Goal: Transaction & Acquisition: Book appointment/travel/reservation

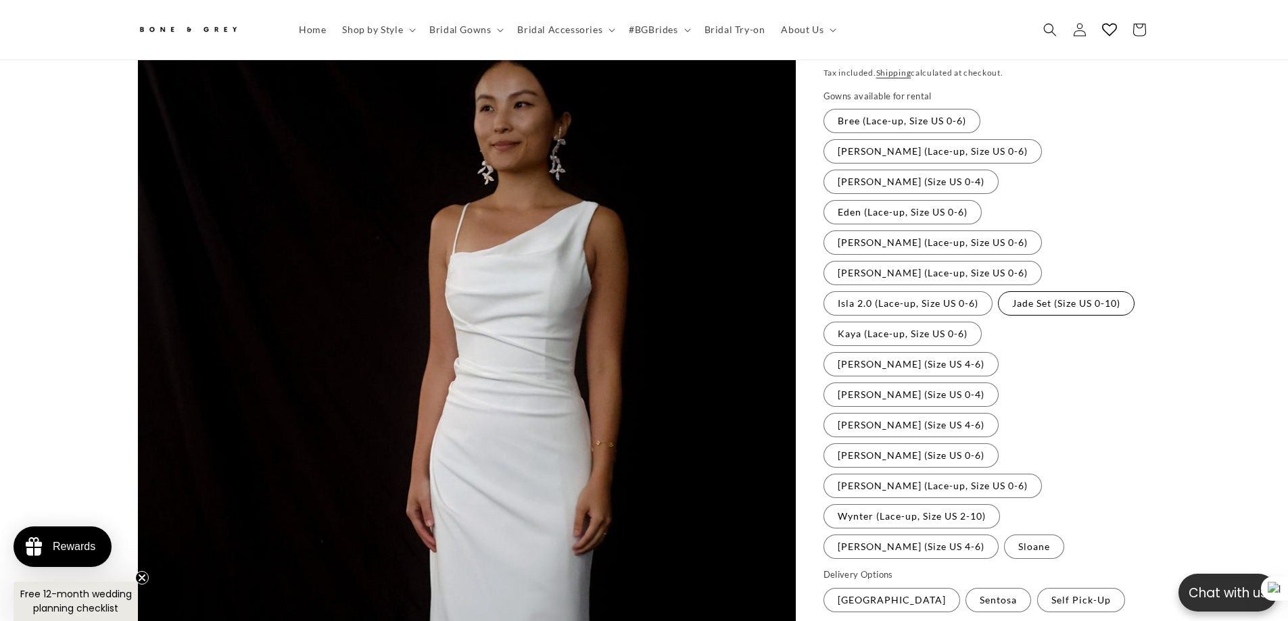
scroll to position [0, 372]
click at [999, 413] on label "[PERSON_NAME] (Size US 4-6) Variant sold out or unavailable" at bounding box center [911, 425] width 175 height 24
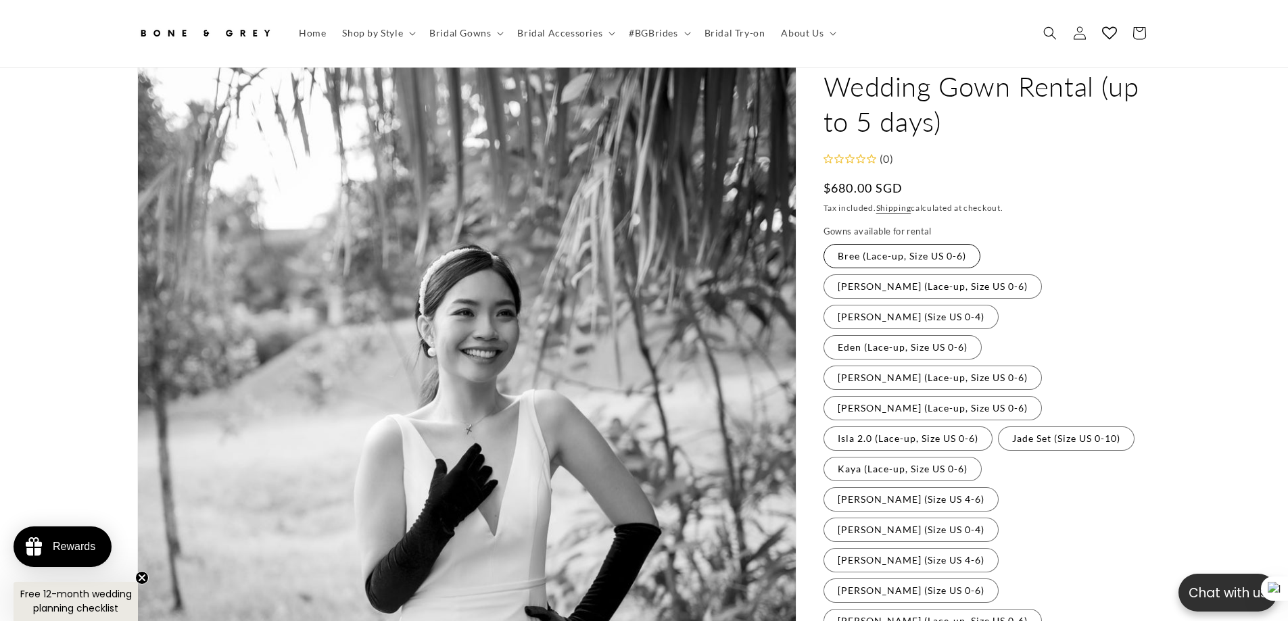
click at [876, 244] on label "Bree (Lace-up, Size US 0-6) Variant sold out or unavailable" at bounding box center [902, 256] width 157 height 24
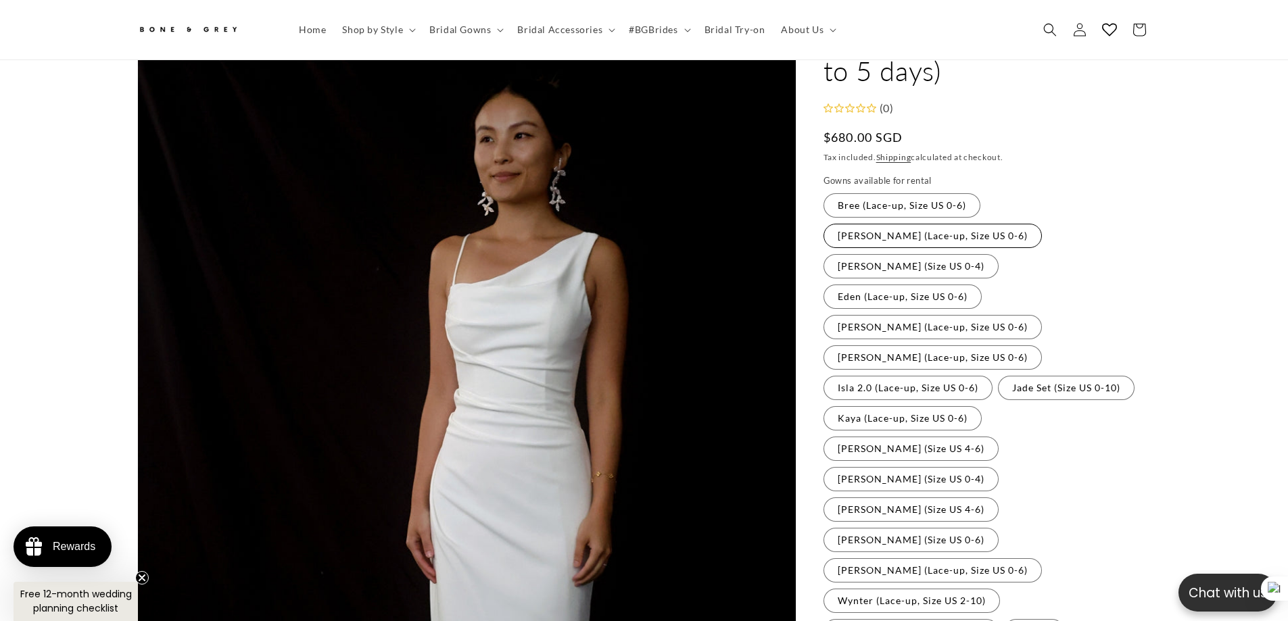
scroll to position [0, 372]
click at [1038, 224] on label "[PERSON_NAME] (Lace-up, Size US 0-6) Variant sold out or unavailable" at bounding box center [933, 236] width 218 height 24
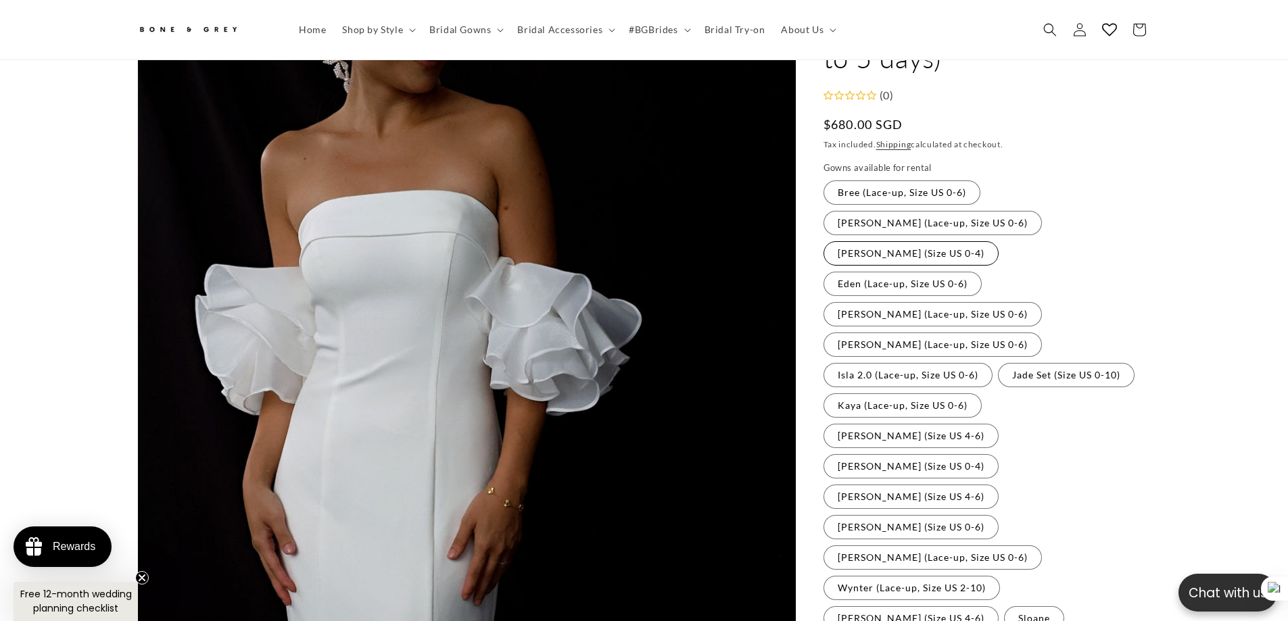
click at [885, 257] on label "[PERSON_NAME] (Size US 0-4) Variant sold out or unavailable" at bounding box center [911, 253] width 175 height 24
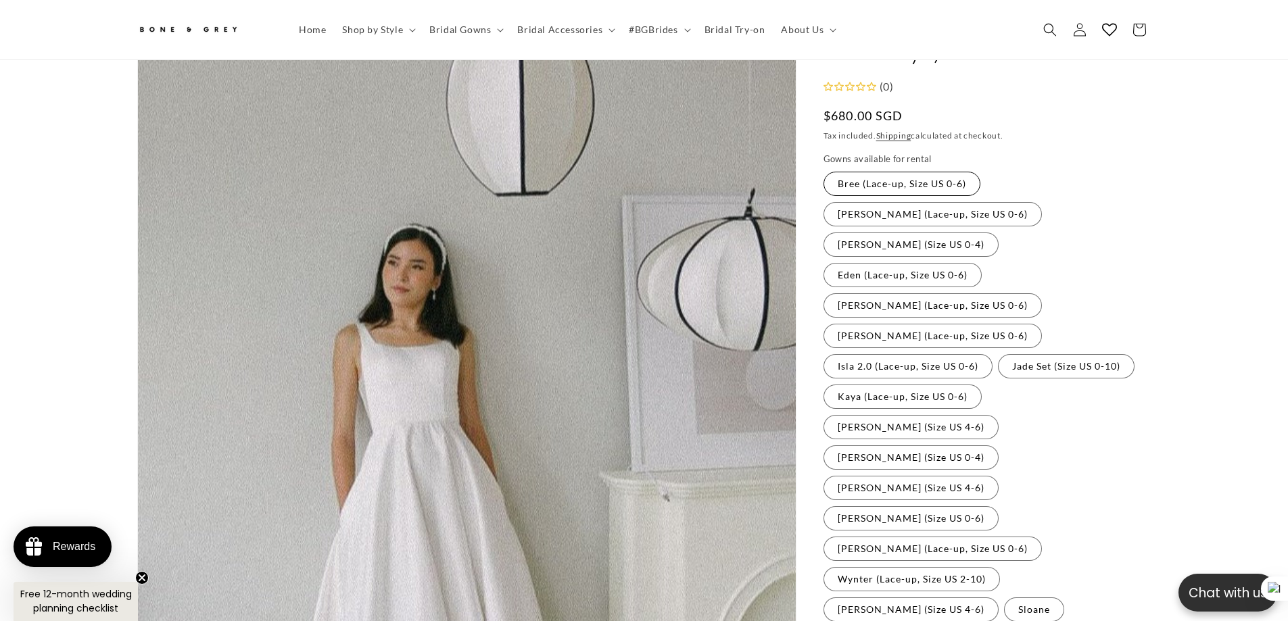
click at [918, 172] on label "Bree (Lace-up, Size US 0-6) Variant sold out or unavailable" at bounding box center [902, 184] width 157 height 24
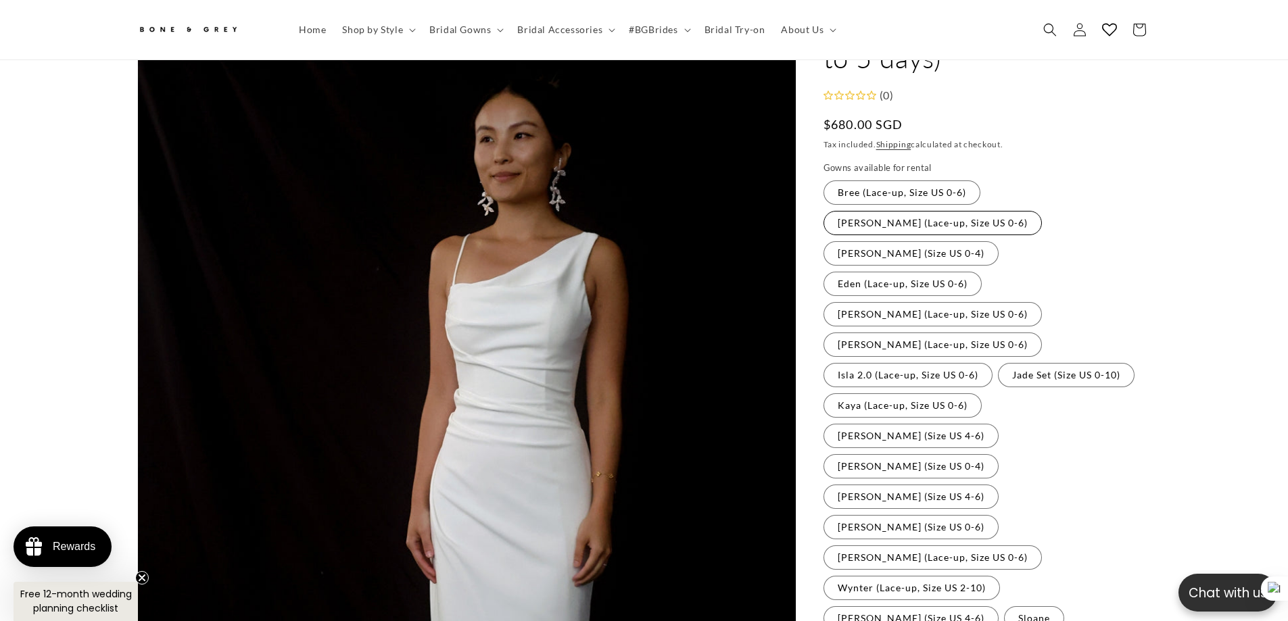
click at [1015, 220] on label "[PERSON_NAME] (Lace-up, Size US 0-6) Variant sold out or unavailable" at bounding box center [933, 223] width 218 height 24
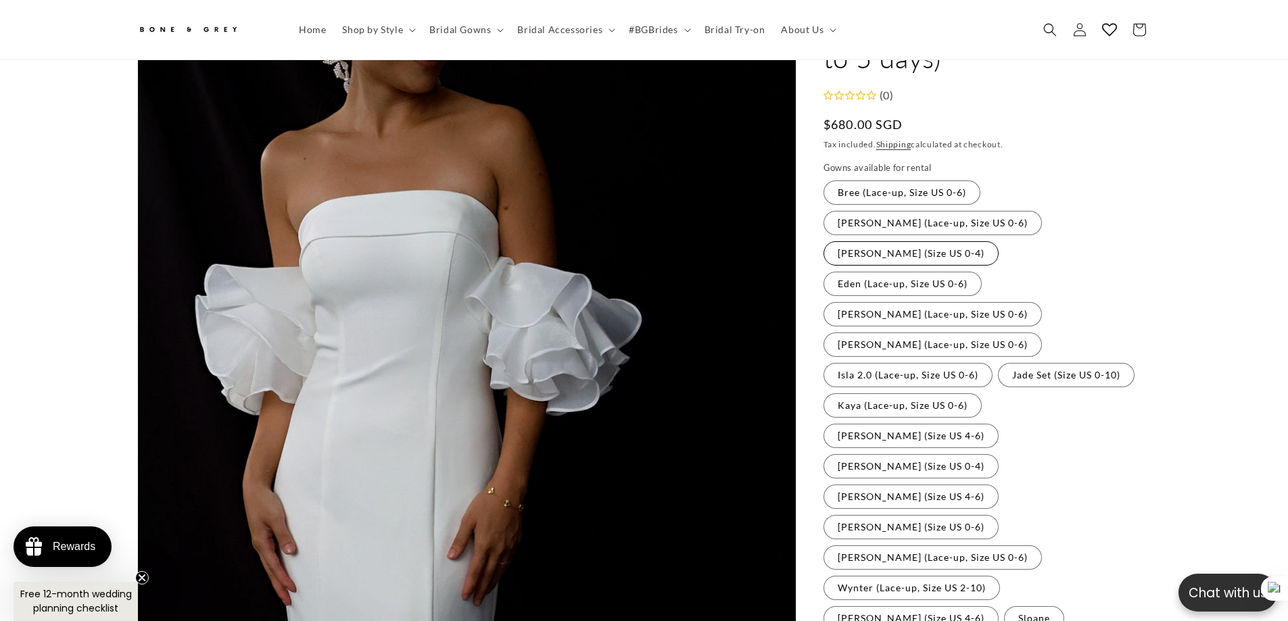
click at [891, 242] on label "[PERSON_NAME] (Size US 0-4) Variant sold out or unavailable" at bounding box center [911, 253] width 175 height 24
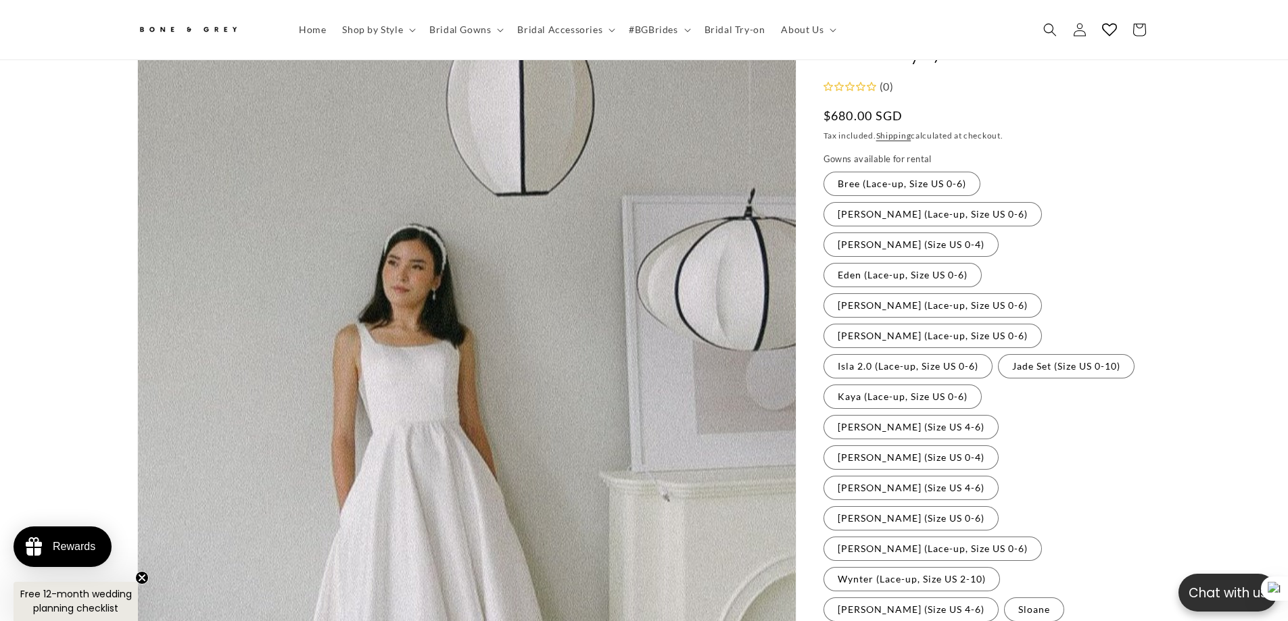
click at [1007, 244] on fieldset "Gowns available for rental Bree (Lace-up, Size US 0-6) Variant sold out or unav…" at bounding box center [988, 388] width 328 height 471
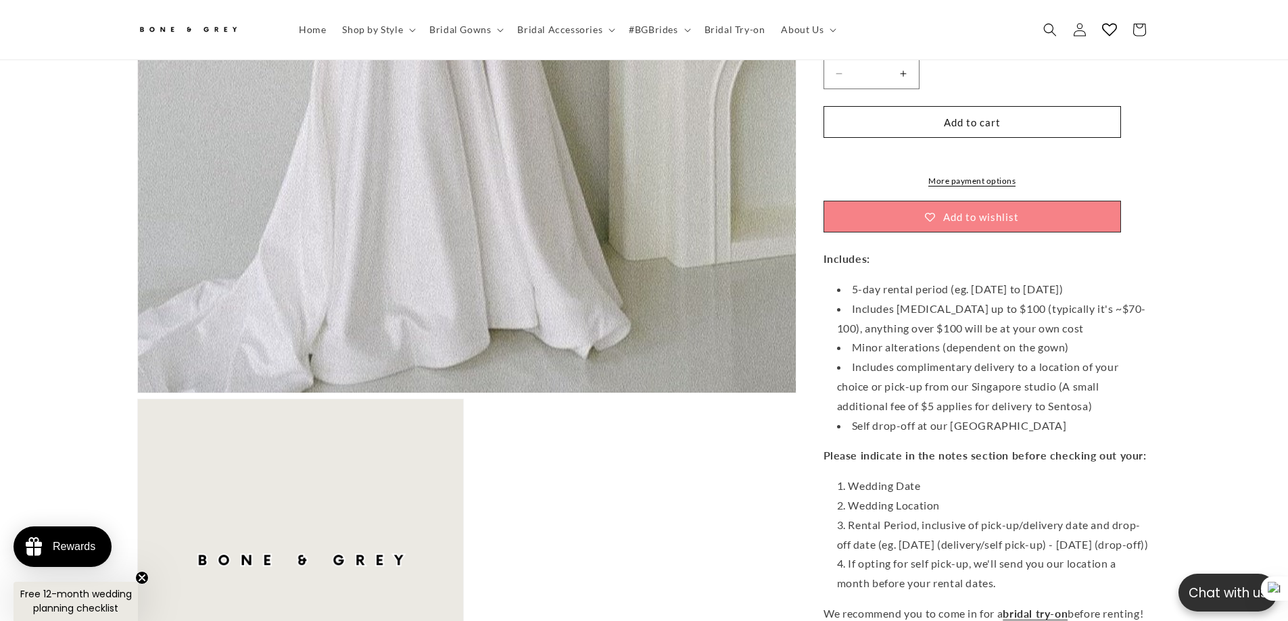
scroll to position [736, 0]
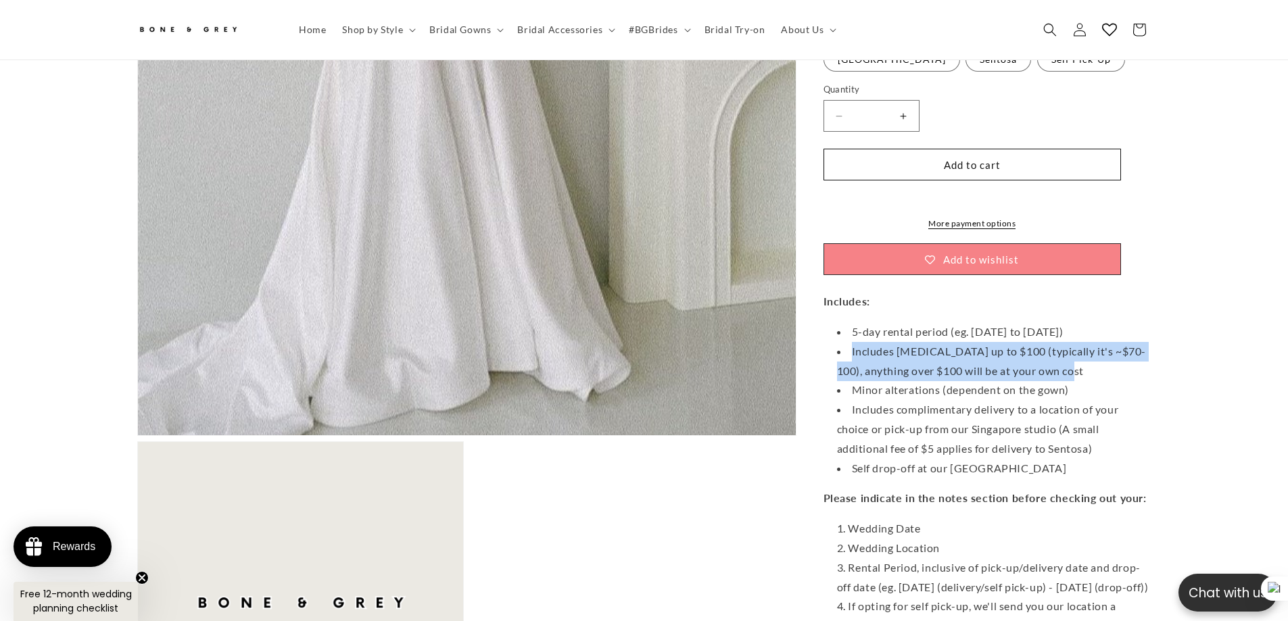
drag, startPoint x: 840, startPoint y: 195, endPoint x: 1100, endPoint y: 223, distance: 261.1
click at [1100, 342] on li "Includes [MEDICAL_DATA] up to $100 (typically it's ~$70-100), anything over $10…" at bounding box center [994, 361] width 314 height 39
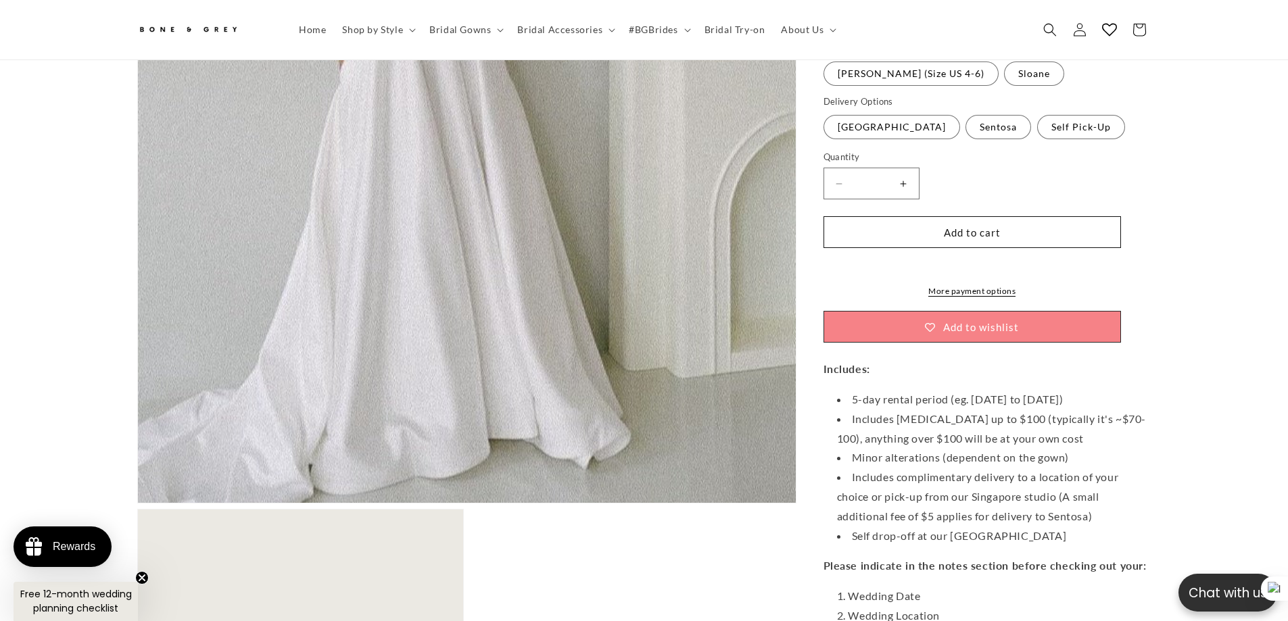
scroll to position [0, 744]
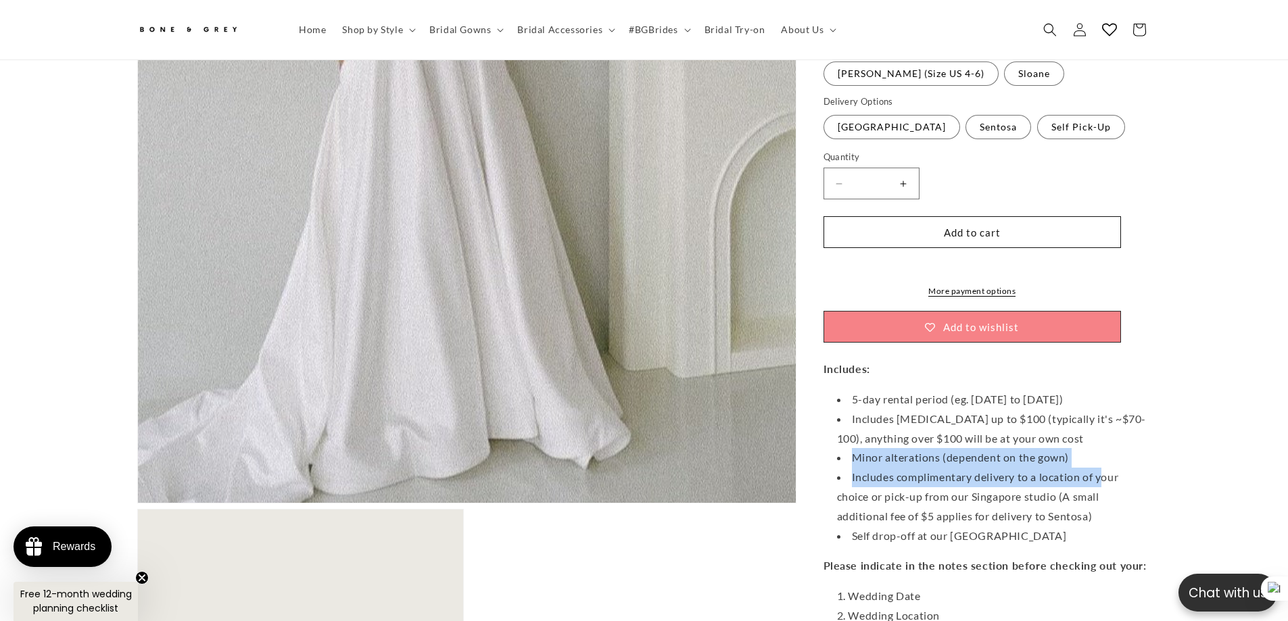
drag, startPoint x: 853, startPoint y: 310, endPoint x: 1107, endPoint y: 335, distance: 254.8
click at [1107, 390] on ul "5-day rental period (eg. [DATE] to [DATE]) Includes [MEDICAL_DATA] up to $100 (…" at bounding box center [988, 468] width 328 height 156
drag, startPoint x: 1107, startPoint y: 335, endPoint x: 1097, endPoint y: 337, distance: 9.7
click at [1107, 468] on li "Includes complimentary delivery to a location of your choice or pick-up from ou…" at bounding box center [994, 497] width 314 height 58
click at [863, 468] on li "Includes complimentary delivery to a location of your choice or pick-up from ou…" at bounding box center [994, 497] width 314 height 58
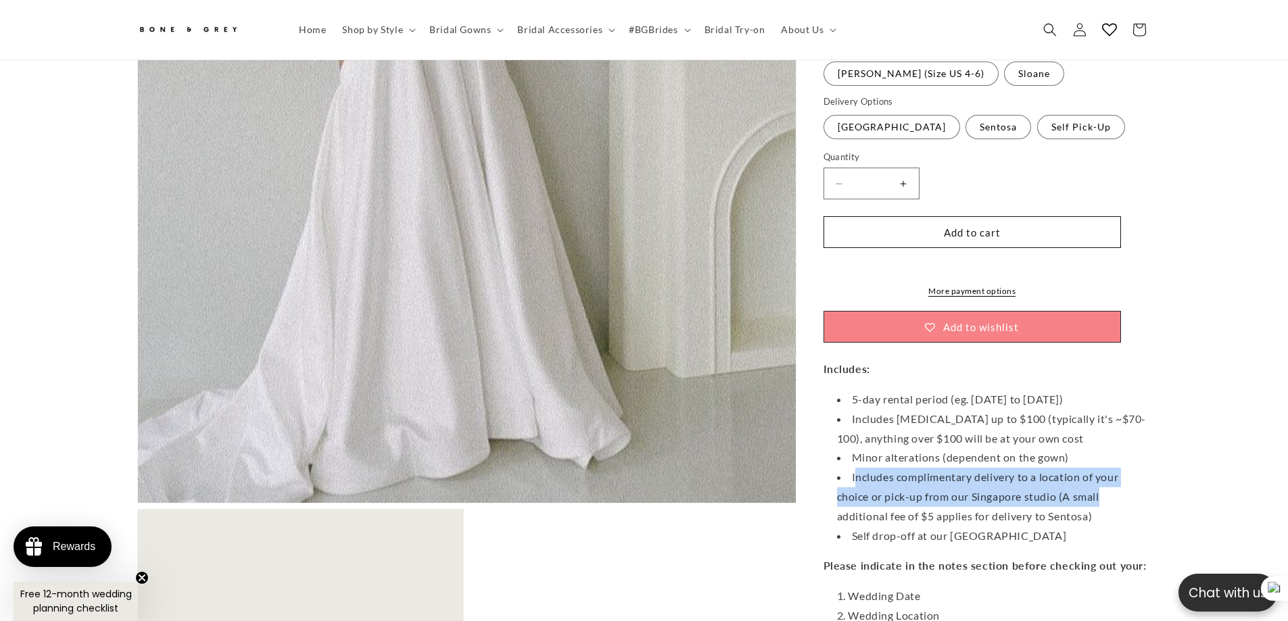
drag, startPoint x: 857, startPoint y: 328, endPoint x: 1184, endPoint y: 340, distance: 327.5
click at [1184, 340] on section "Skip to product information Open media 4 in modal Open media 3 in modal Open me…" at bounding box center [644, 136] width 1082 height 1416
click at [1101, 354] on button at bounding box center [1108, 361] width 18 height 18
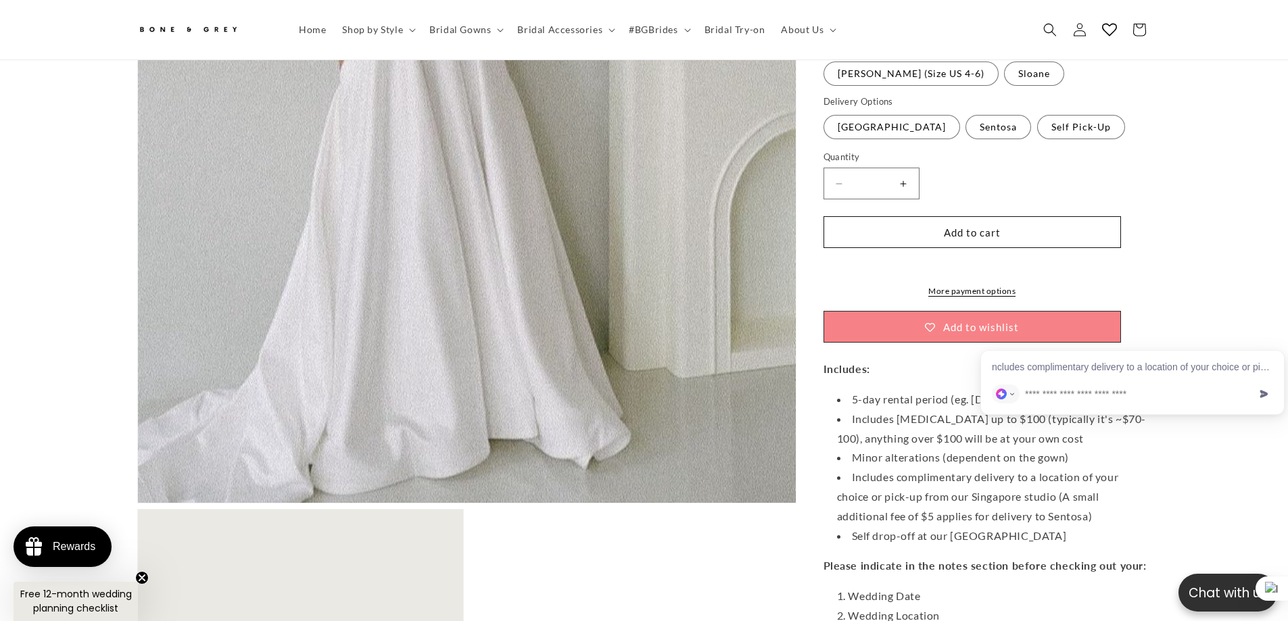
scroll to position [0, 0]
click at [932, 468] on li "Includes complimentary delivery to a location of your choice or pick-up from ou…" at bounding box center [994, 497] width 314 height 58
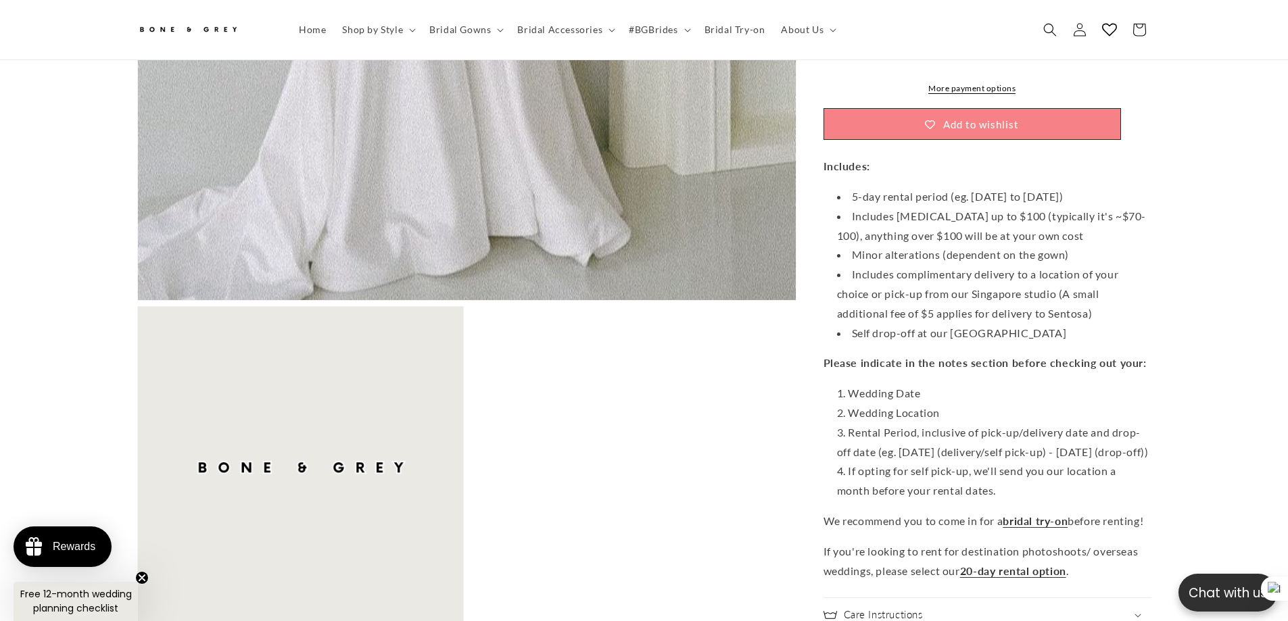
click at [619, 353] on ul "Open media 4 in modal Open media 3 in modal Open media 1 in modal Open media 10…" at bounding box center [466, 3] width 659 height 1260
click at [1037, 30] on span "Search" at bounding box center [1050, 30] width 30 height 30
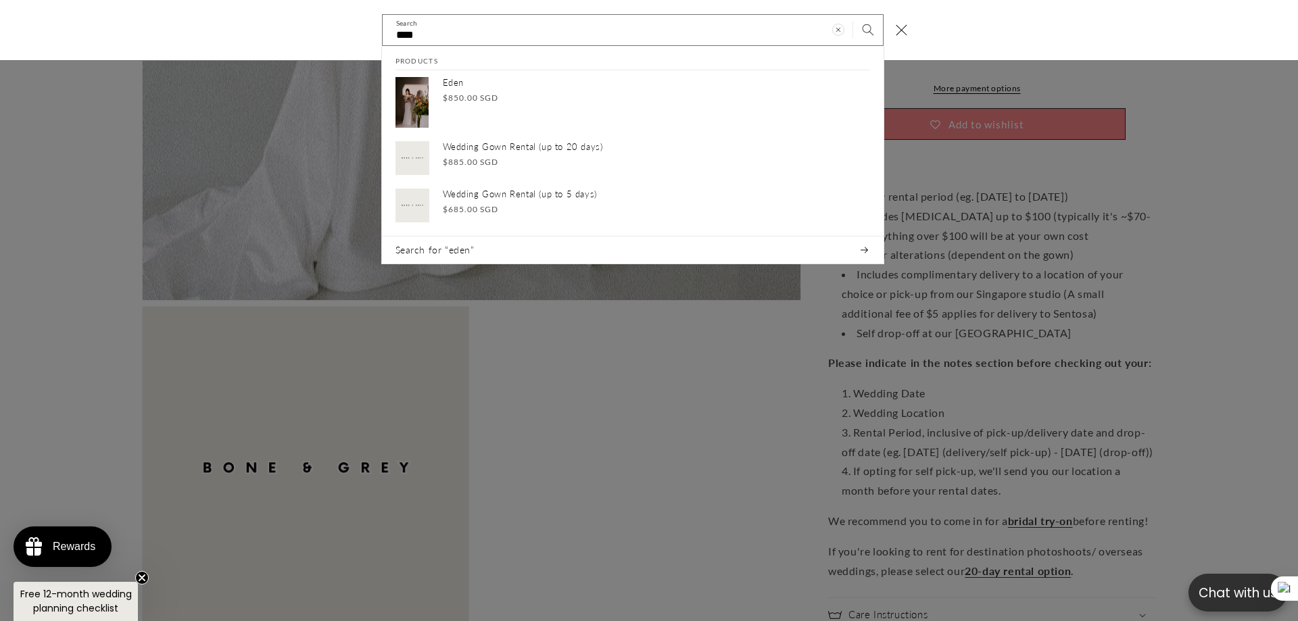
scroll to position [0, 744]
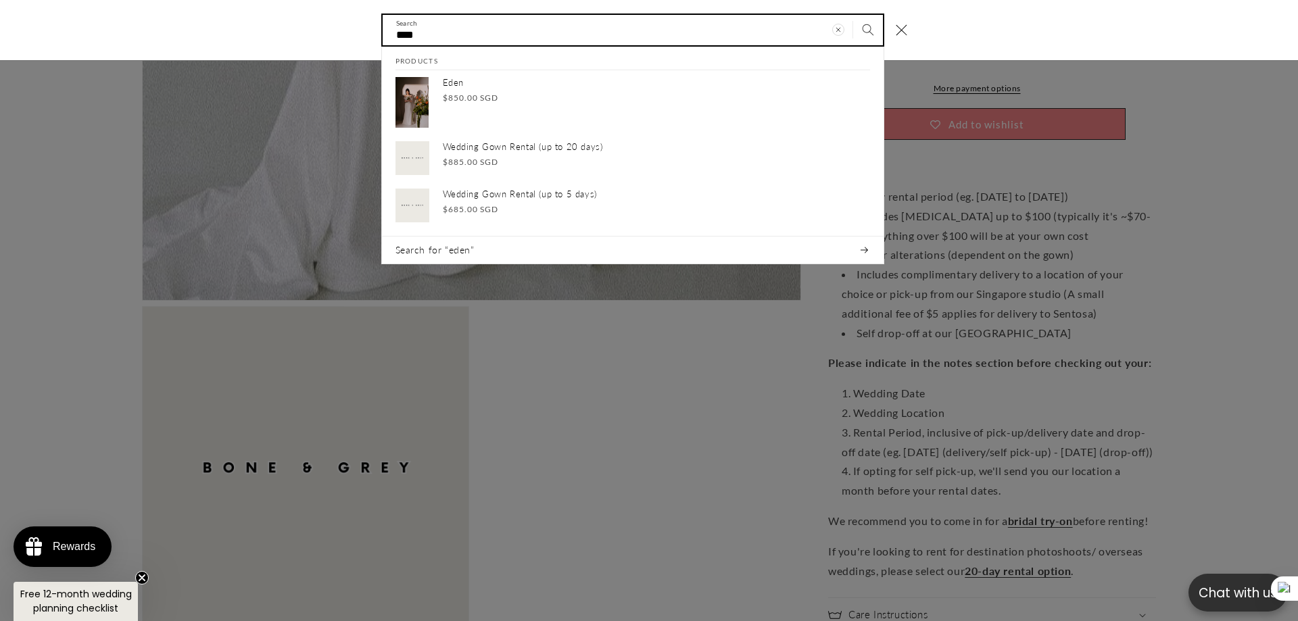
drag, startPoint x: 438, startPoint y: 35, endPoint x: 265, endPoint y: 37, distance: 173.1
click at [277, 33] on div "**** Search Products Eden Regular price $850.00 SGD Regular price Sale price $8…" at bounding box center [649, 30] width 1298 height 60
type input "*"
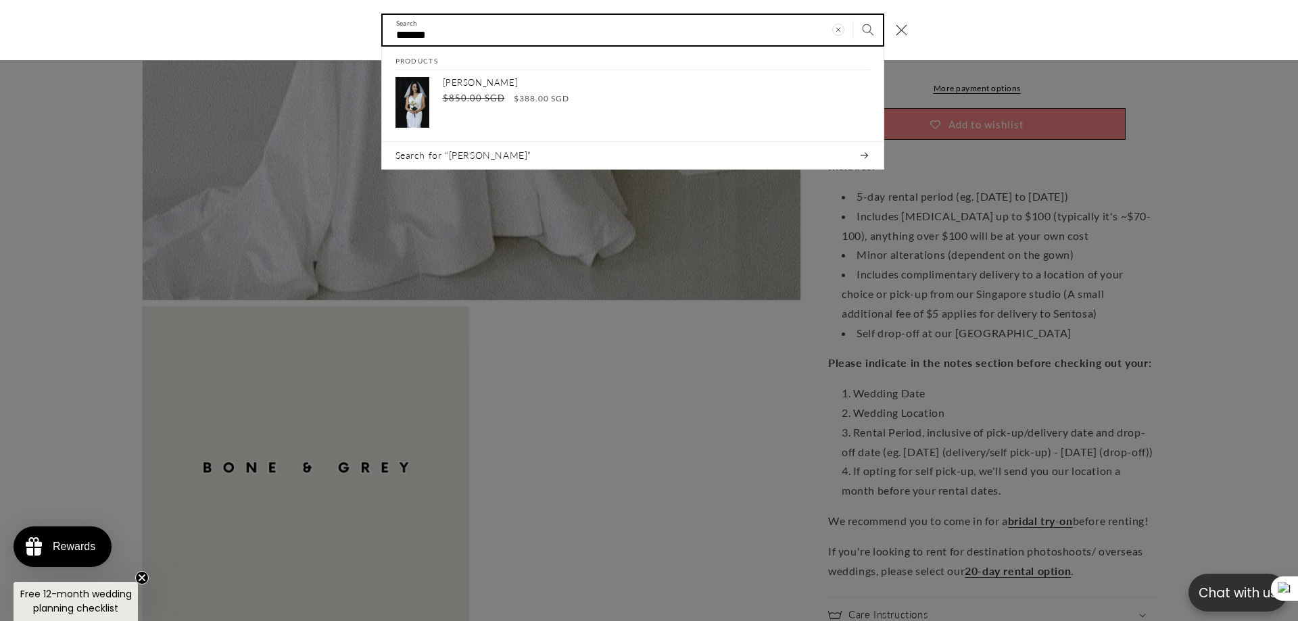
drag, startPoint x: 440, startPoint y: 27, endPoint x: 281, endPoint y: 44, distance: 159.8
click at [285, 43] on div "******* Search Products [PERSON_NAME] Regular price $388.00 SGD Regular price $…" at bounding box center [649, 30] width 1298 height 60
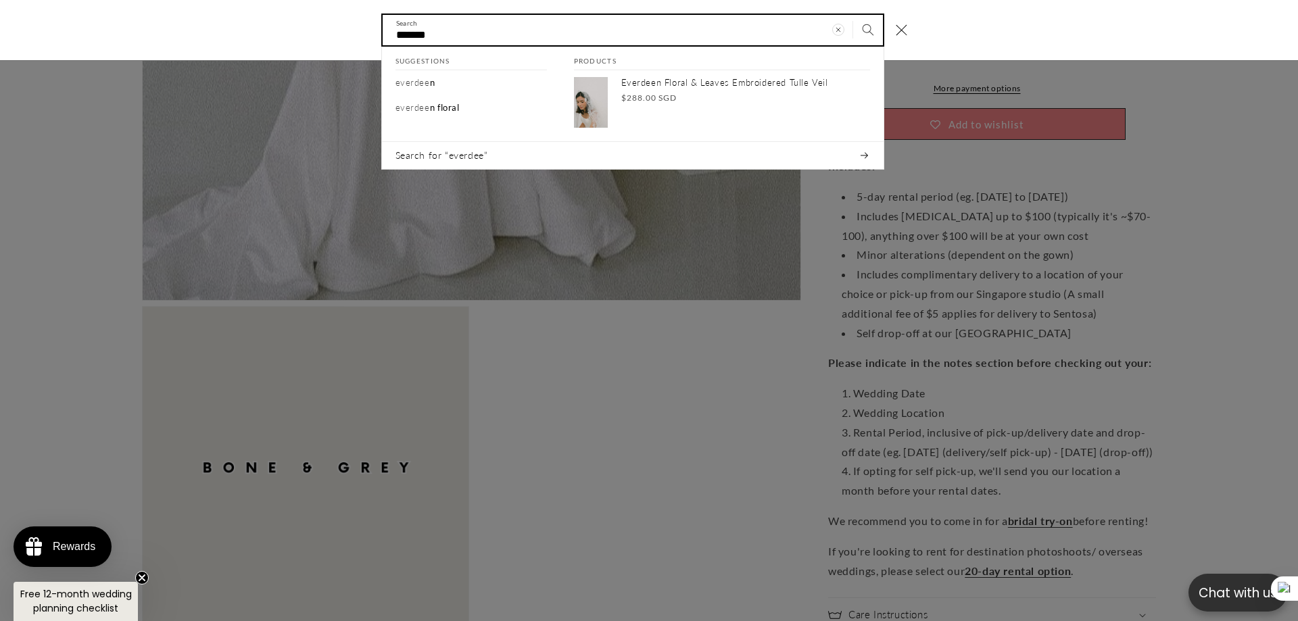
drag, startPoint x: 571, startPoint y: 34, endPoint x: 280, endPoint y: 36, distance: 290.7
click at [284, 35] on div "******* Search Suggestions everdee n everdee n floral Products Everdeen Floral …" at bounding box center [649, 30] width 1298 height 60
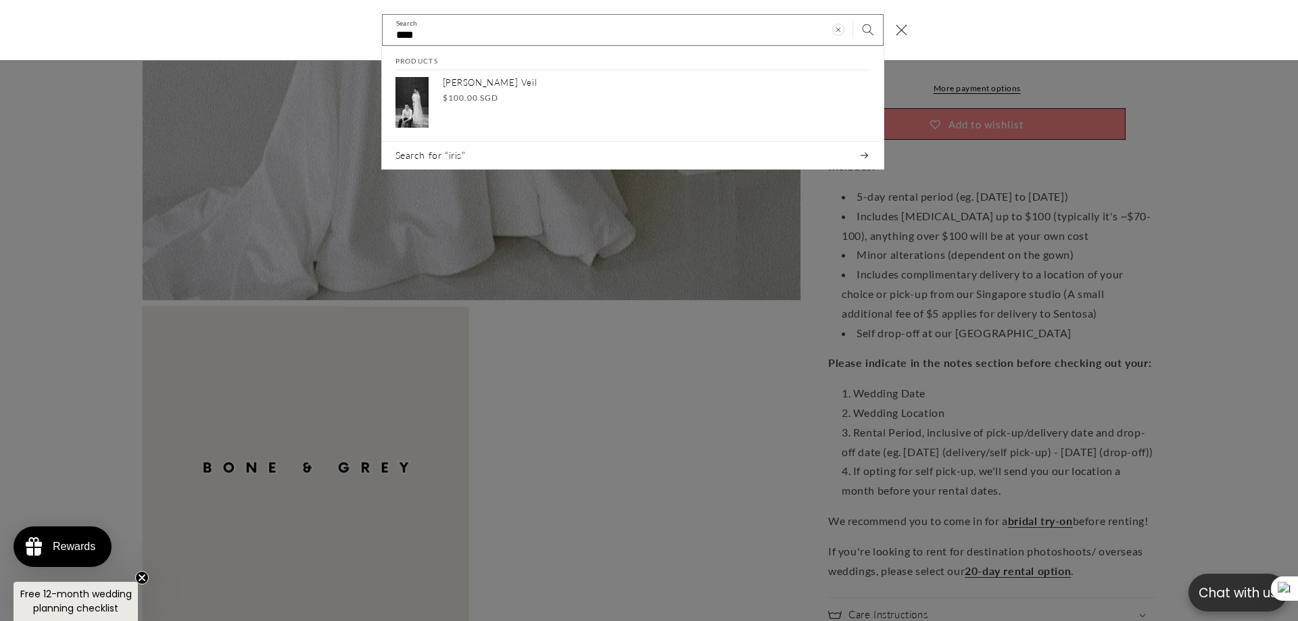
scroll to position [0, 0]
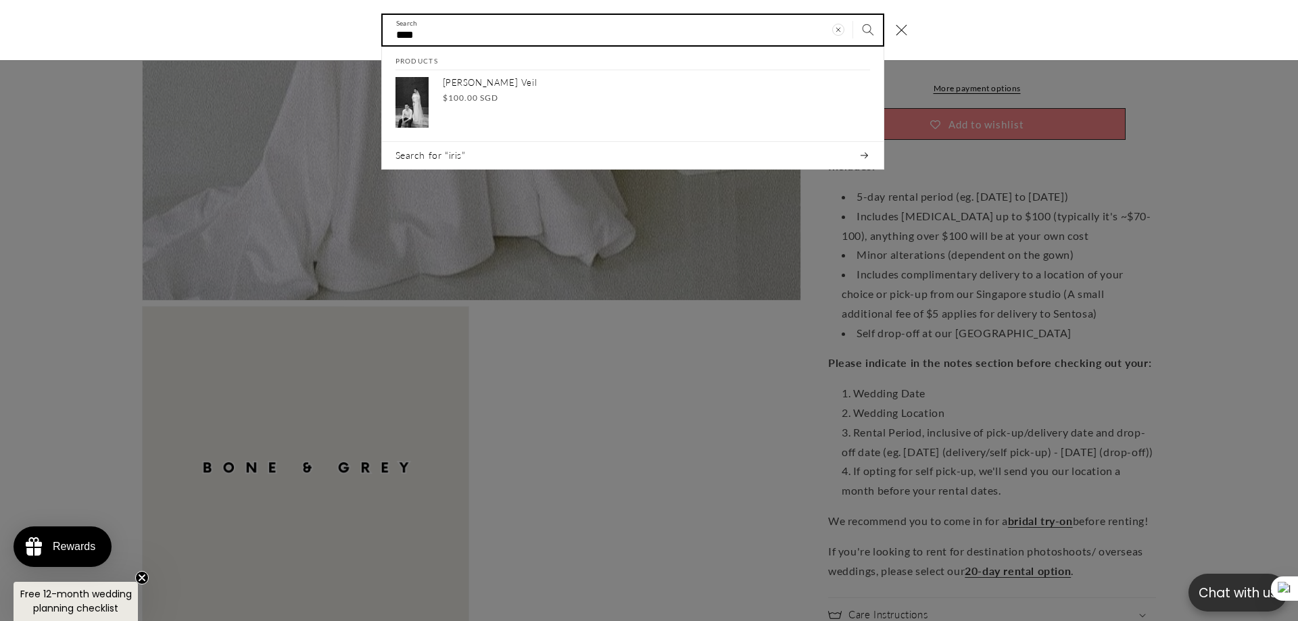
drag, startPoint x: 364, startPoint y: 39, endPoint x: 350, endPoint y: 39, distance: 13.5
click at [350, 39] on div "**** Search Products Iris Tulle Veil Regular price $100.00 SGD Regular price Sa…" at bounding box center [649, 30] width 1298 height 60
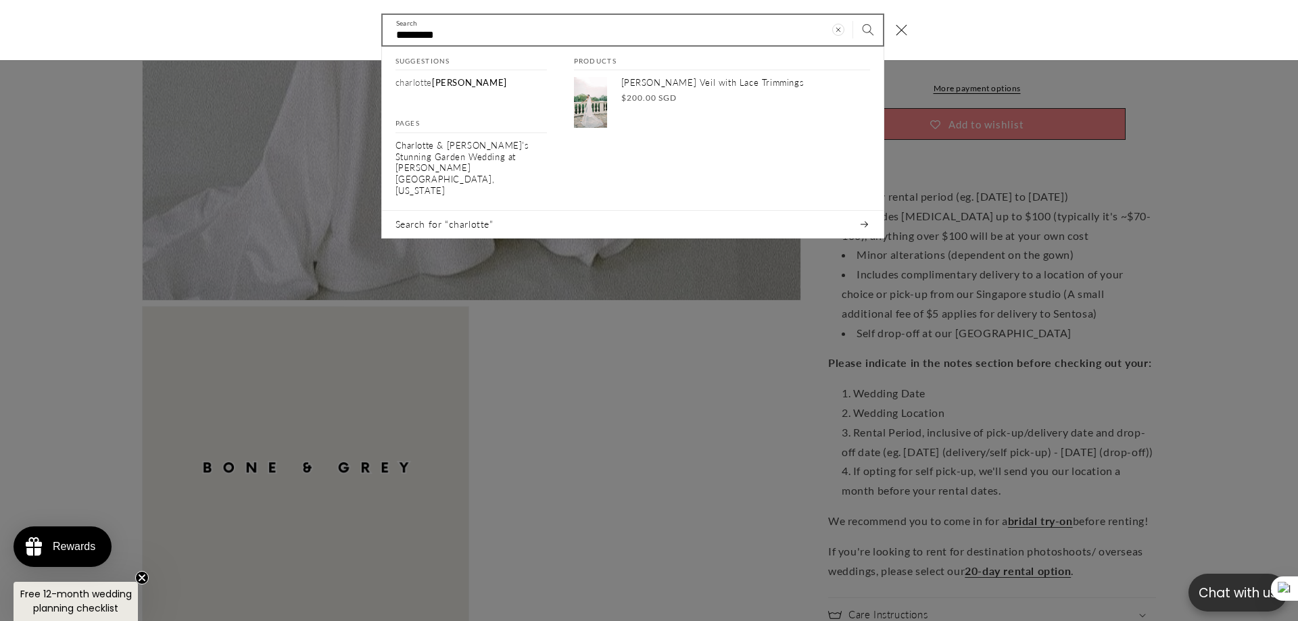
scroll to position [0, 372]
drag, startPoint x: 427, startPoint y: 32, endPoint x: 295, endPoint y: 37, distance: 131.9
click at [298, 37] on div "********* Search Suggestions [PERSON_NAME] Pages Charlotte & [PERSON_NAME]’s St…" at bounding box center [649, 30] width 1298 height 60
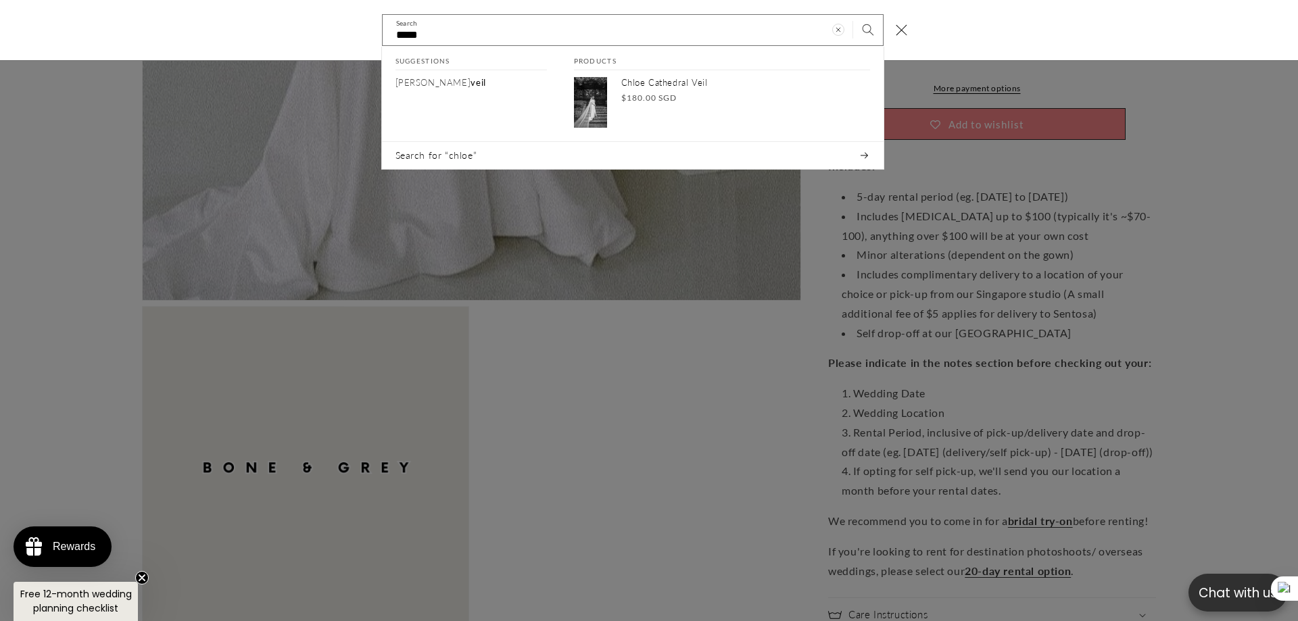
scroll to position [0, 0]
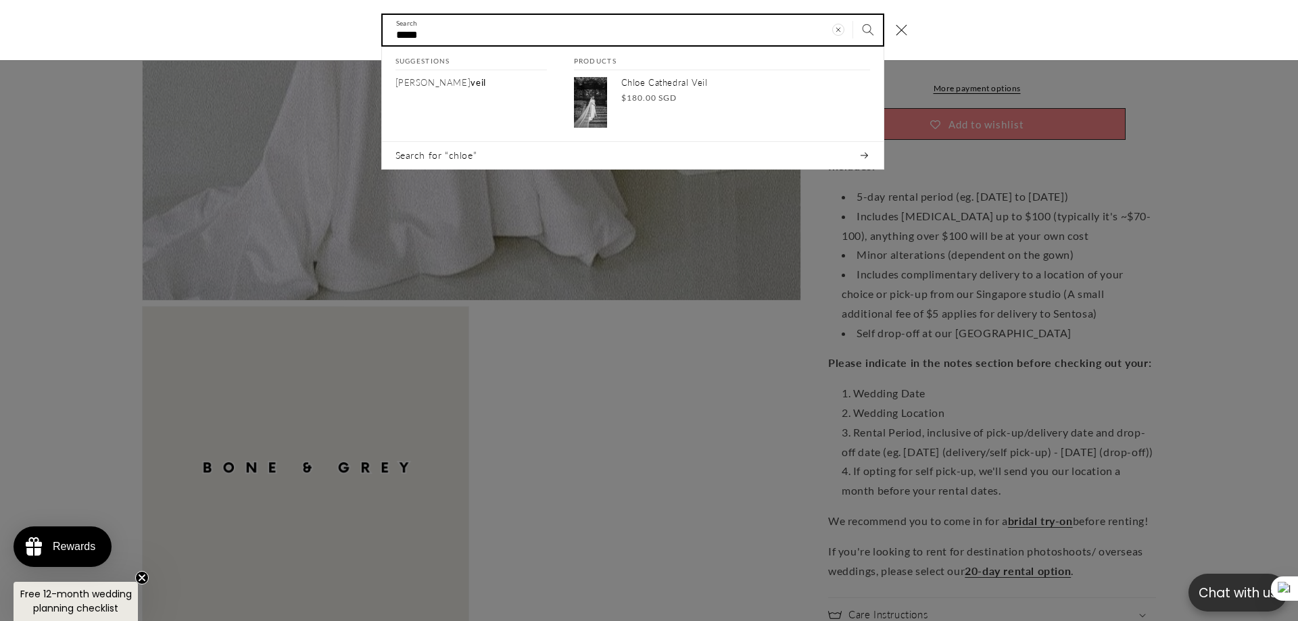
drag, startPoint x: 337, startPoint y: 34, endPoint x: 306, endPoint y: 39, distance: 32.0
click at [328, 36] on div "***** Search Suggestions [PERSON_NAME] Products Chloe Cathedral Veil Regular pr…" at bounding box center [649, 30] width 1298 height 60
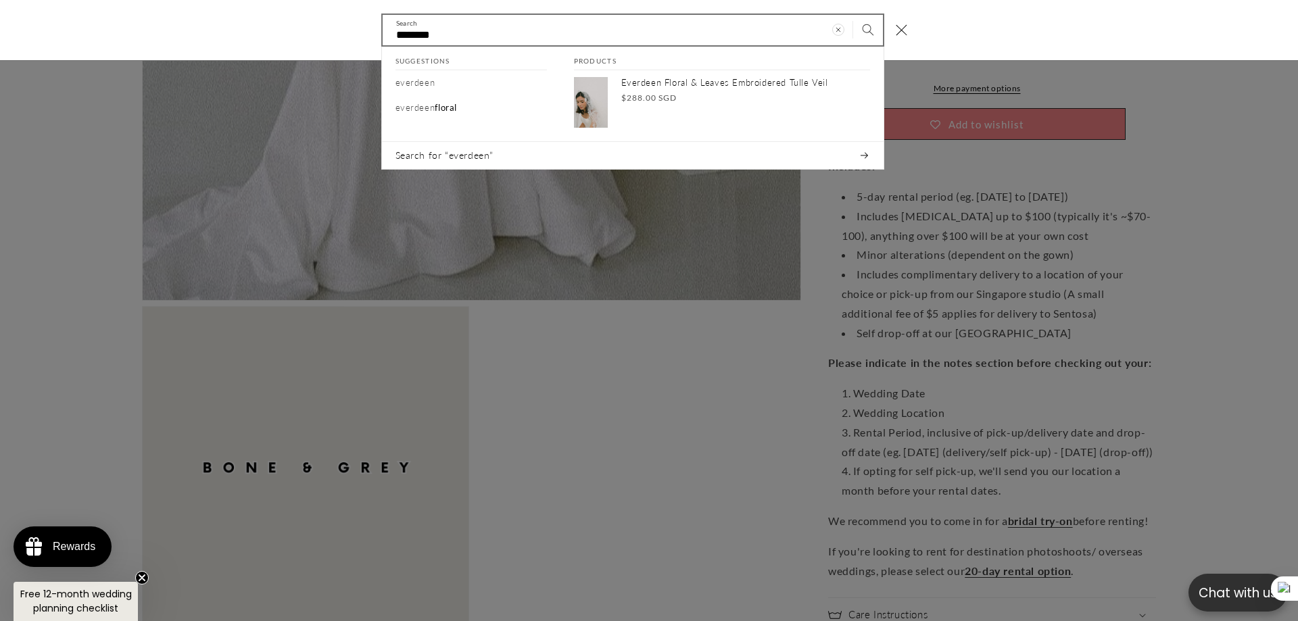
scroll to position [0, 744]
click at [330, 34] on div "******** Search Suggestions [GEOGRAPHIC_DATA] everdeen floral Products Everdeen…" at bounding box center [649, 30] width 1298 height 60
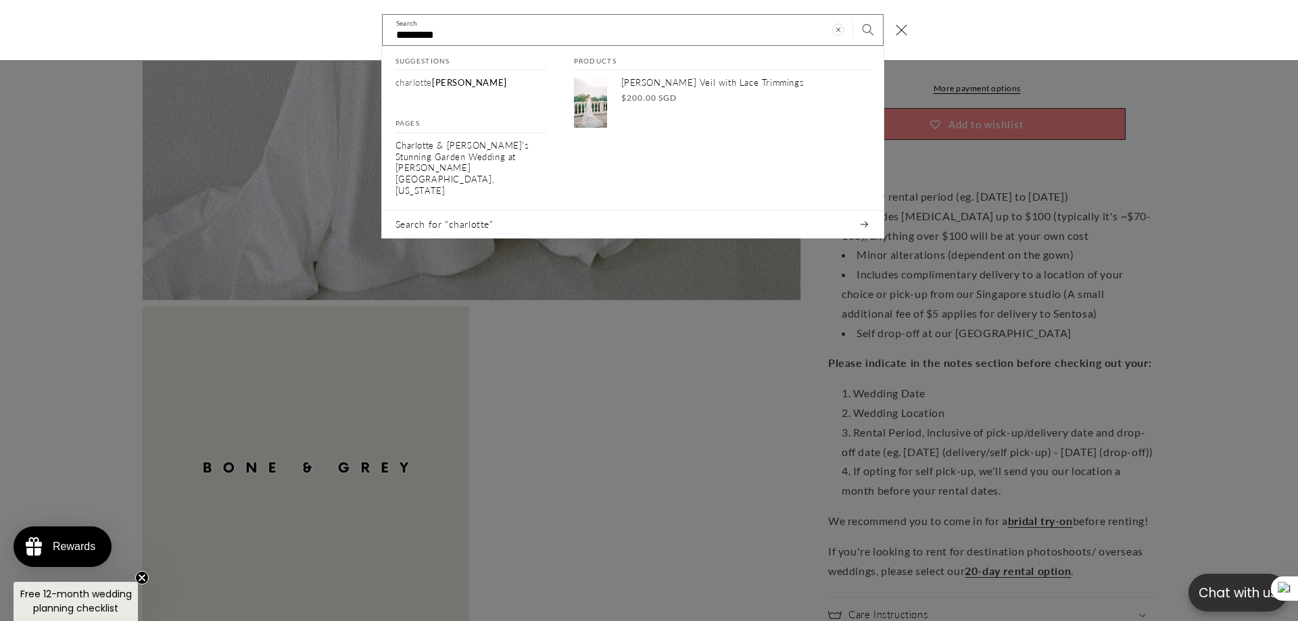
scroll to position [0, 372]
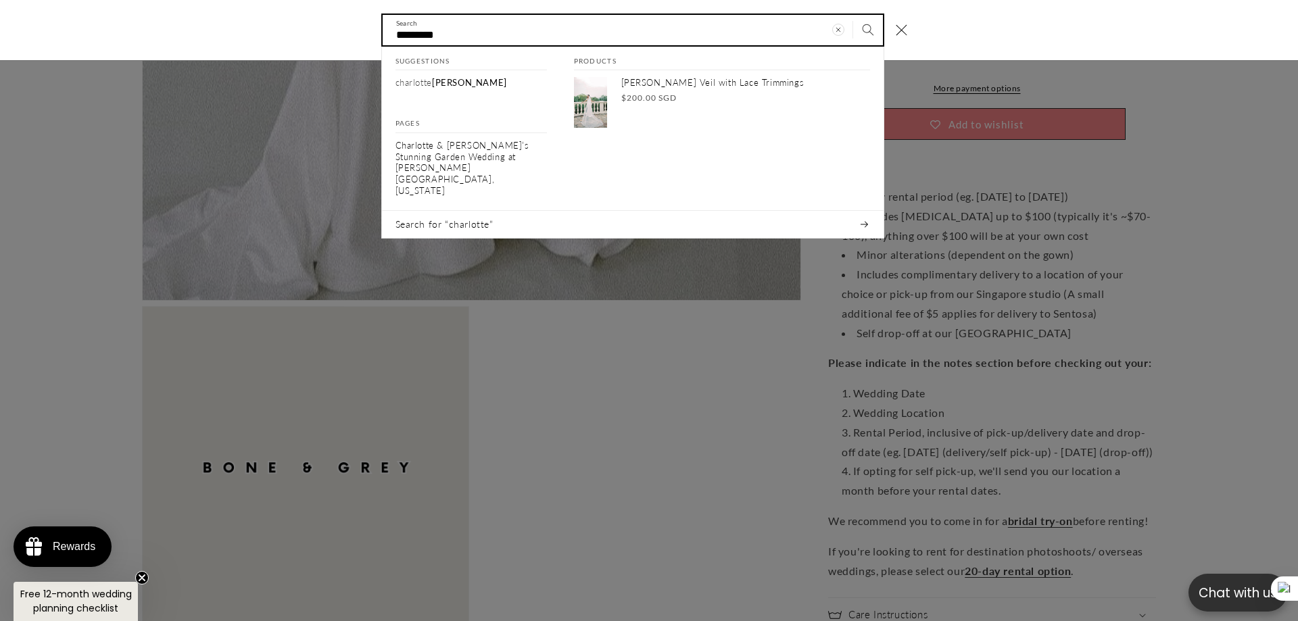
drag, startPoint x: 349, startPoint y: 34, endPoint x: 308, endPoint y: 35, distance: 41.3
click at [311, 34] on div "********* Search Suggestions [PERSON_NAME] Pages Charlotte & [PERSON_NAME]’s St…" at bounding box center [649, 30] width 1298 height 60
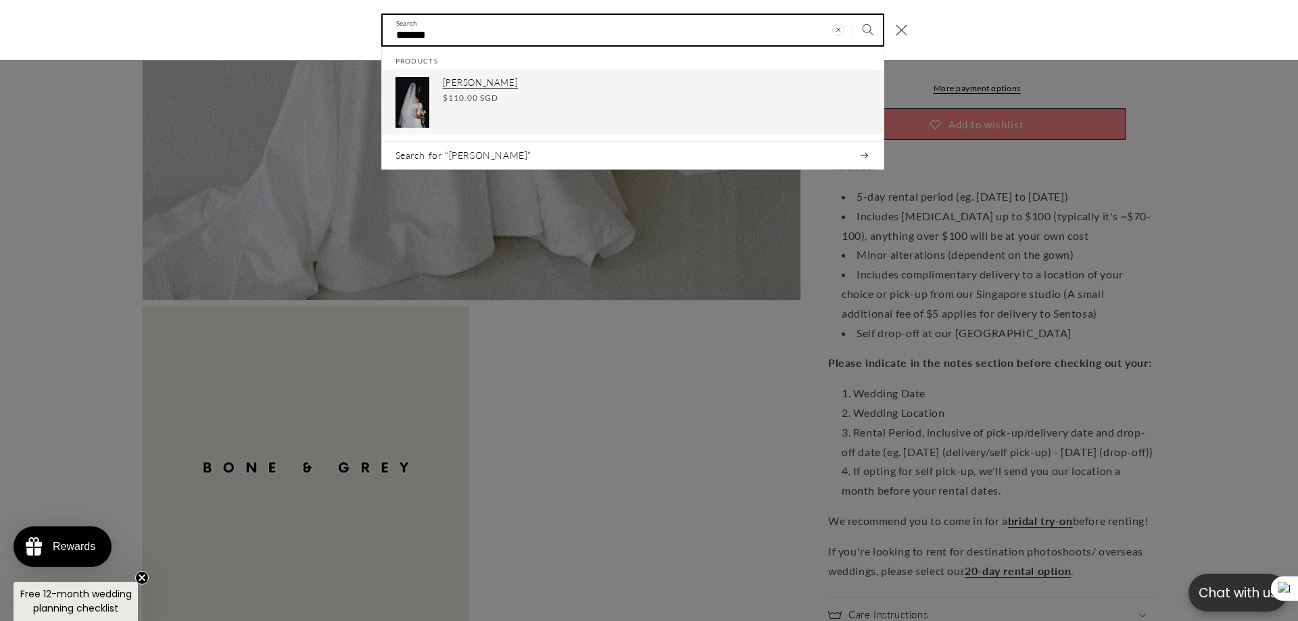
type input "*******"
